Goal: Task Accomplishment & Management: Check status

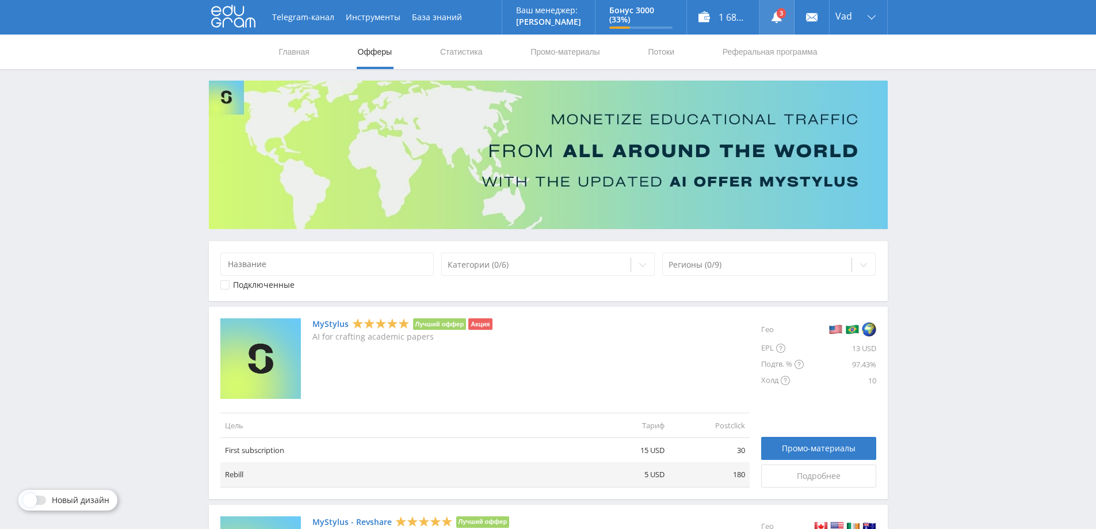
click at [776, 17] on use at bounding box center [777, 18] width 10 height 12
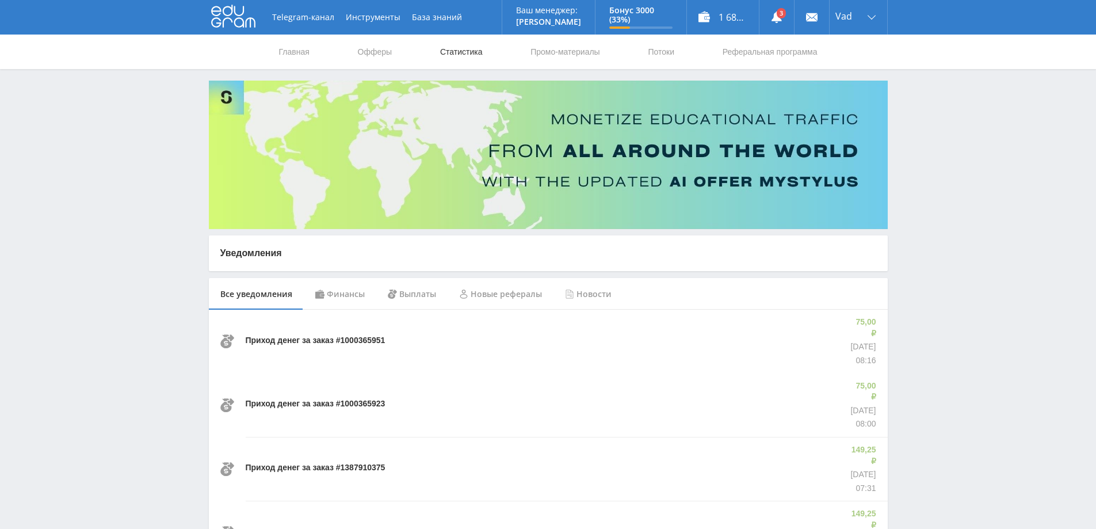
click at [451, 55] on link "Статистика" at bounding box center [461, 52] width 45 height 35
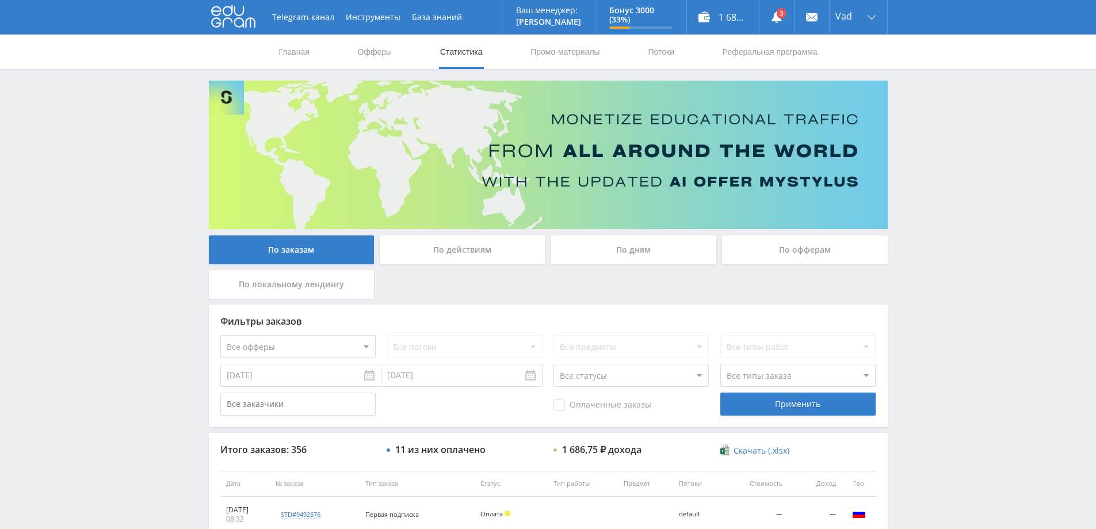
click at [616, 244] on div "По дням" at bounding box center [634, 249] width 166 height 29
click at [0, 0] on input "По дням" at bounding box center [0, 0] width 0 height 0
